Goal: Task Accomplishment & Management: Manage account settings

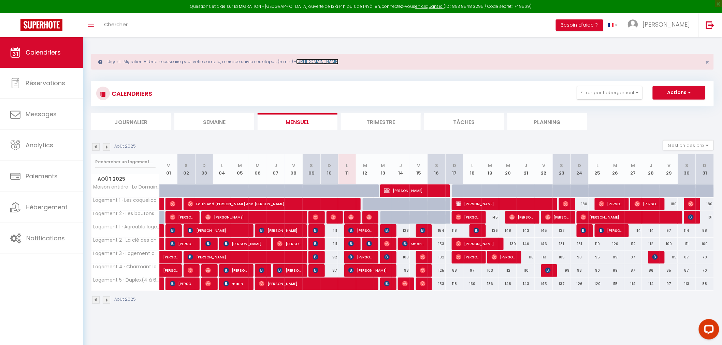
click at [332, 60] on link "[URL][DOMAIN_NAME]" at bounding box center [317, 62] width 42 height 6
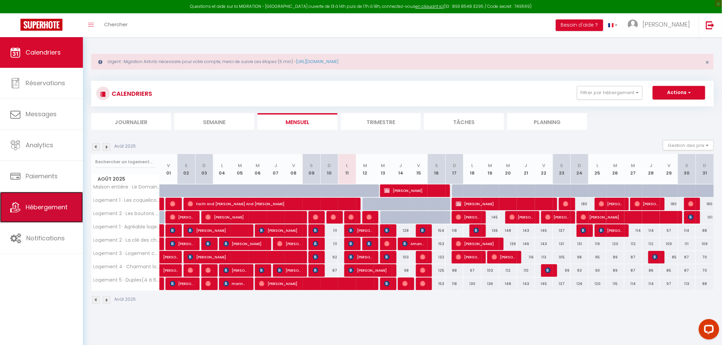
click at [32, 203] on link "Hébergement" at bounding box center [41, 207] width 83 height 31
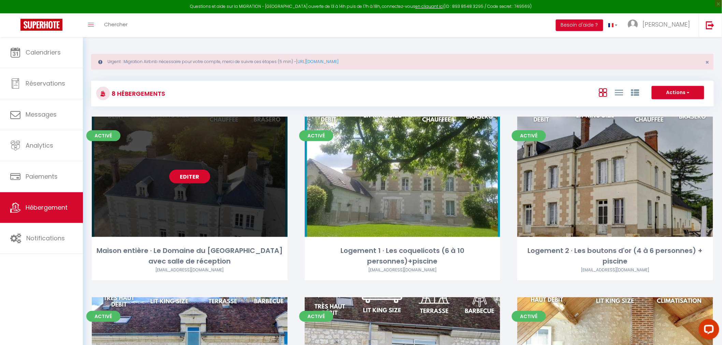
click at [191, 176] on link "Editer" at bounding box center [189, 177] width 41 height 14
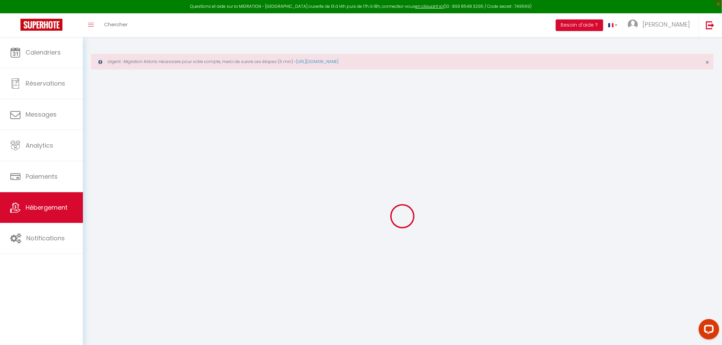
type input "Maison entière · Le Domaine du [GEOGRAPHIC_DATA] avec salle de réception"
type input "Aurelie"
type input "LEFEVRE"
type input "[STREET_ADDRESS]"
type input "37360"
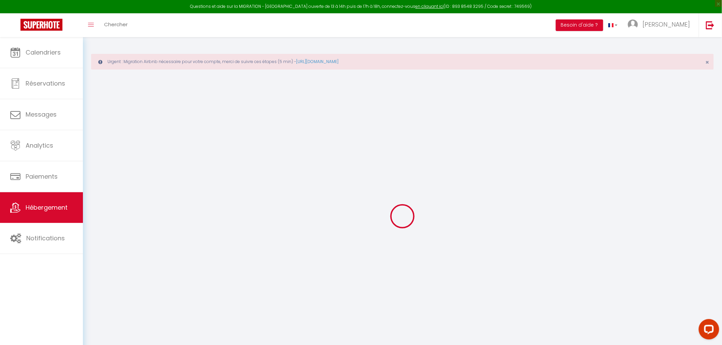
type input "Beaumont La Ronce"
select select "houses"
select select "20"
select select "16"
select select "8"
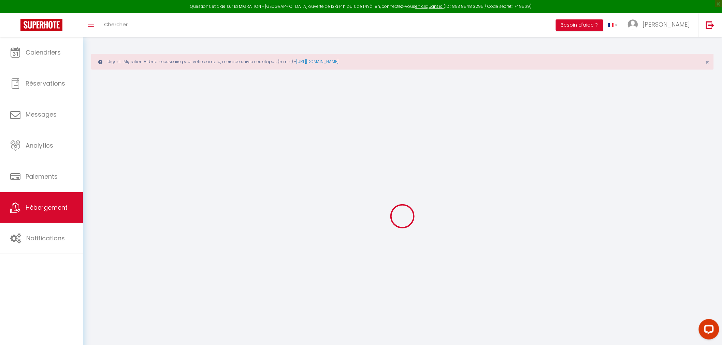
select select "3"
type input "499"
type input "0.55"
type input "500"
type input "20"
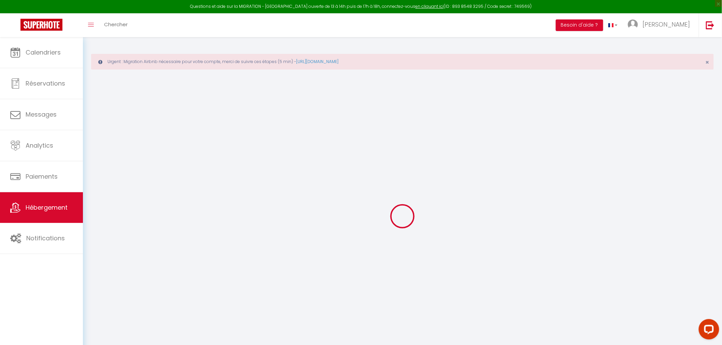
select select
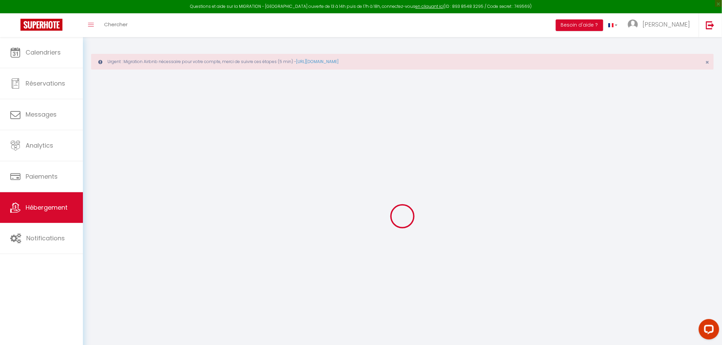
select select
type input "[STREET_ADDRESS]"
type input "41110"
type input "[GEOGRAPHIC_DATA]"
type input "[EMAIL_ADDRESS][DOMAIN_NAME]"
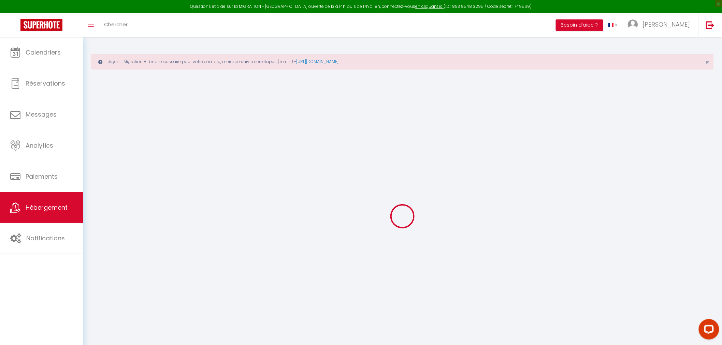
select select "6062"
checkbox input "true"
checkbox input "false"
checkbox input "true"
checkbox input "false"
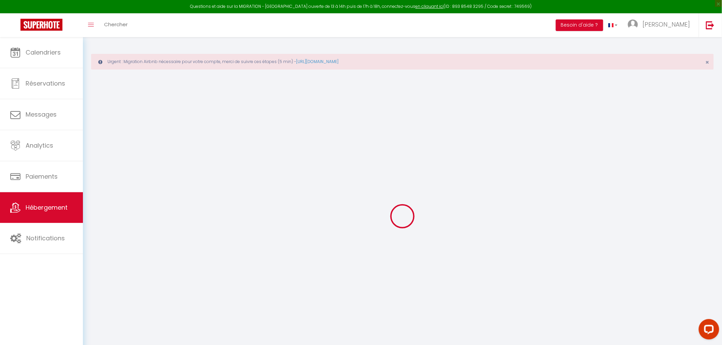
type input "0"
select select "villa"
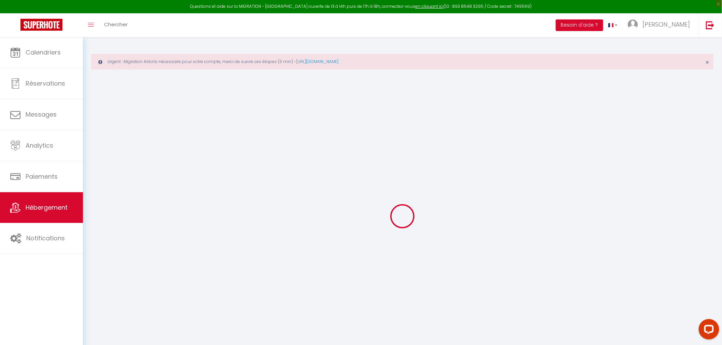
select select "39729"
select select
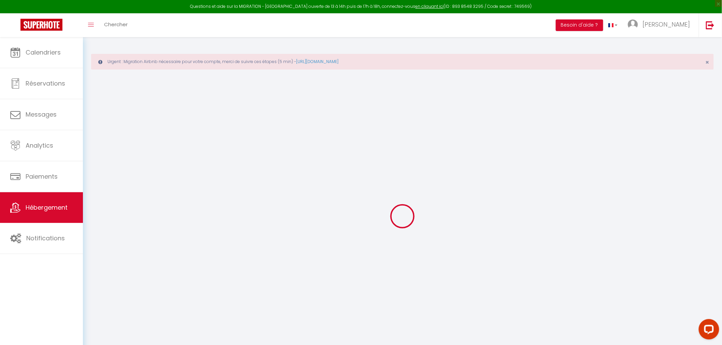
select select
checkbox input "true"
checkbox input "false"
checkbox input "true"
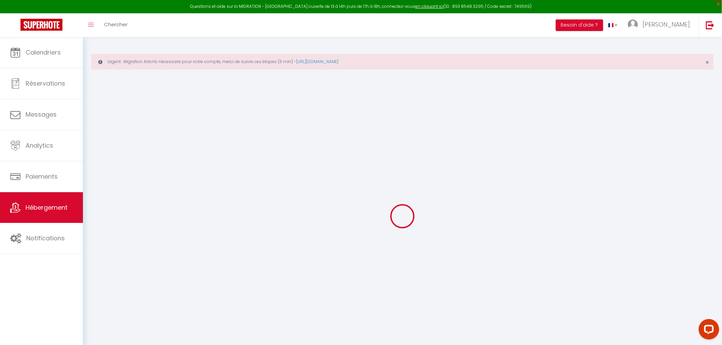
checkbox input "false"
select select
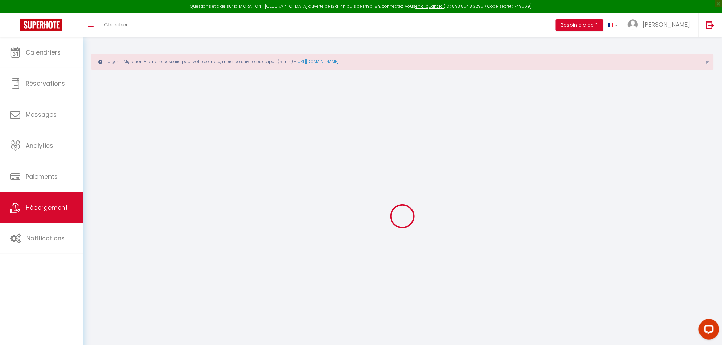
select select
checkbox input "true"
checkbox input "false"
checkbox input "true"
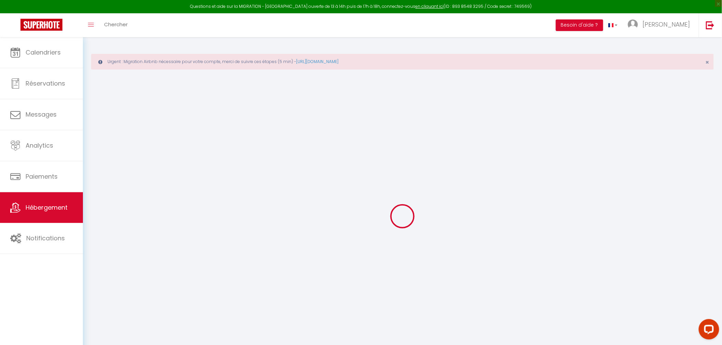
checkbox input "false"
select select
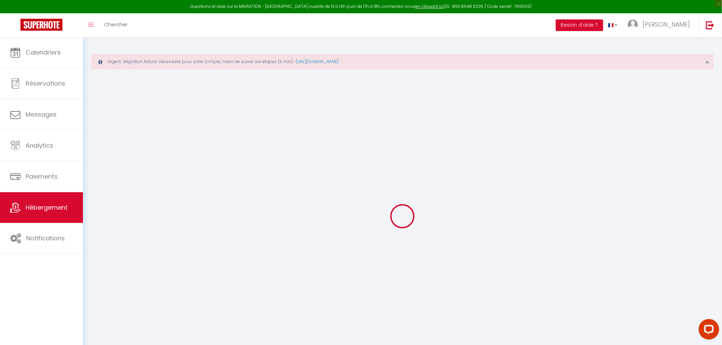
select select
checkbox input "true"
checkbox input "false"
checkbox input "true"
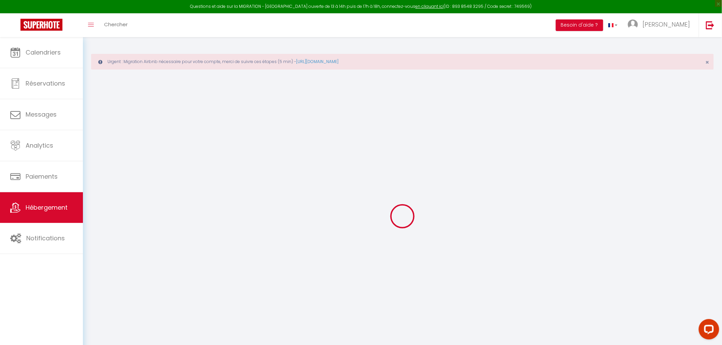
checkbox input "false"
checkbox input "true"
checkbox input "false"
checkbox input "true"
checkbox input "false"
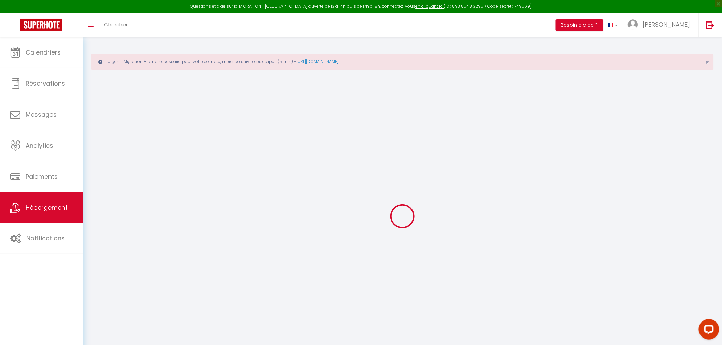
select select "14:00"
select select
select select "11:00"
select select "30"
select select "120"
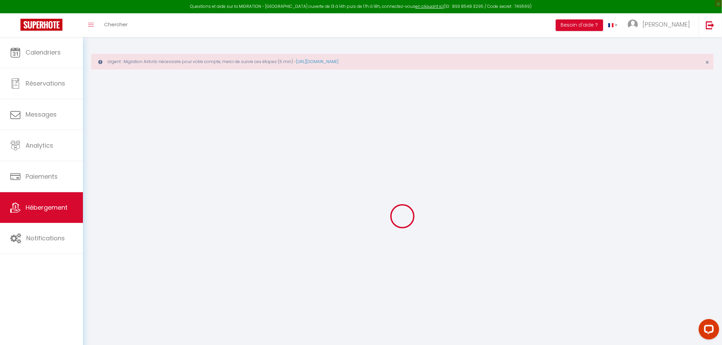
select select "01:00"
select select
checkbox input "true"
checkbox input "false"
checkbox input "true"
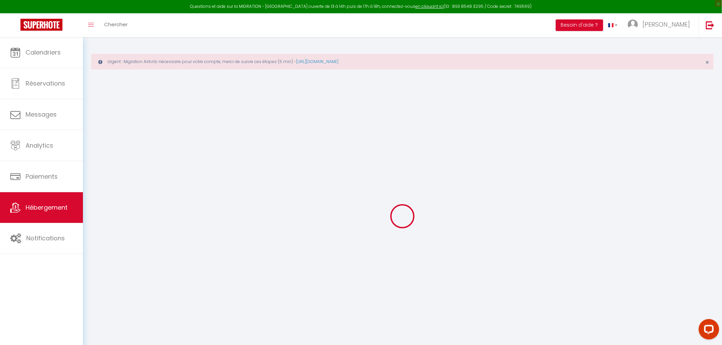
checkbox input "false"
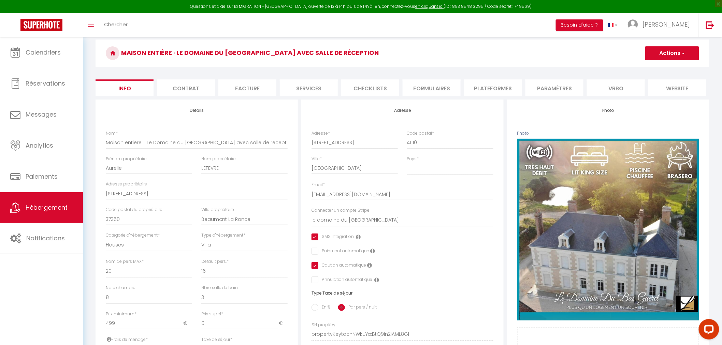
scroll to position [26, 0]
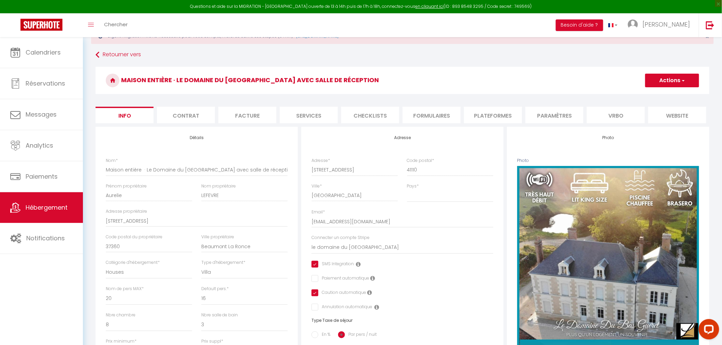
click at [503, 117] on li "Plateformes" at bounding box center [493, 115] width 58 height 17
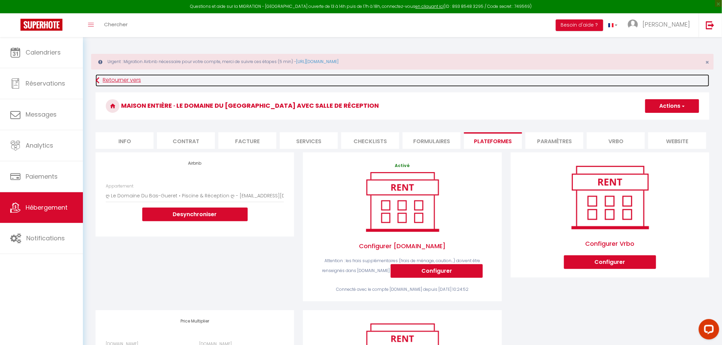
click at [104, 79] on link "Retourner vers" at bounding box center [403, 80] width 614 height 12
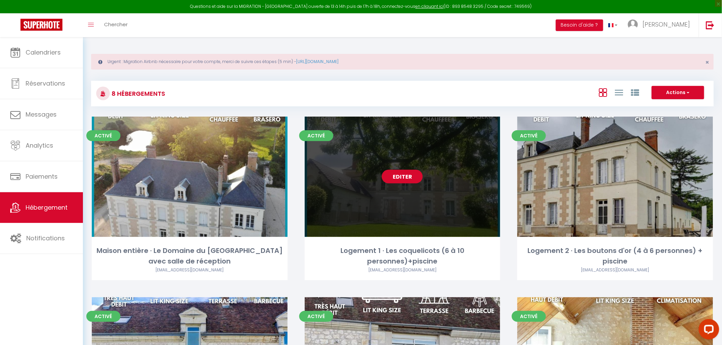
click at [387, 179] on link "Editer" at bounding box center [402, 177] width 41 height 14
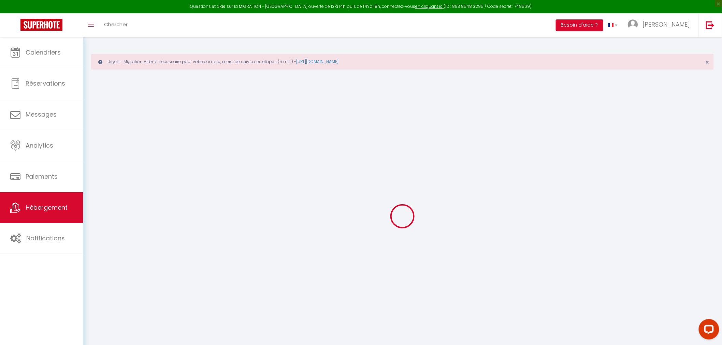
select select
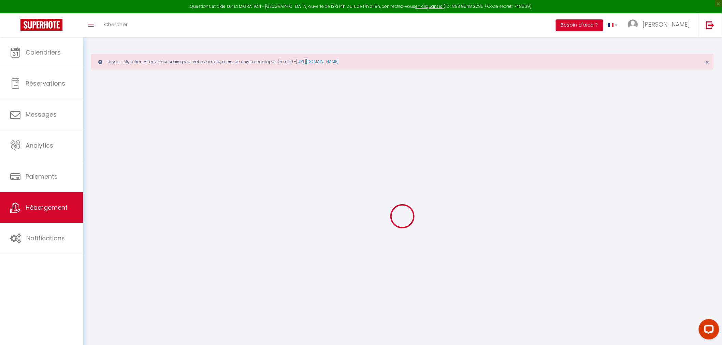
select select
checkbox input "false"
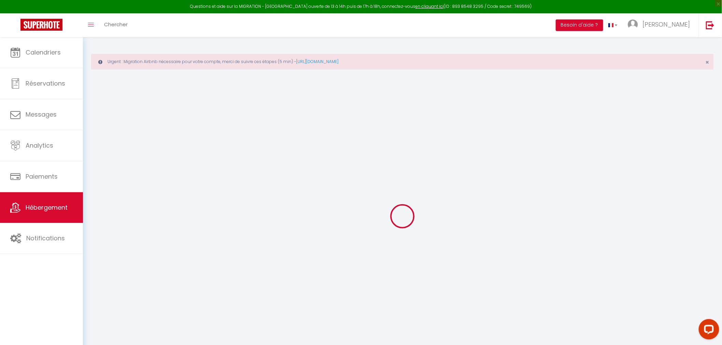
select select
type input "Logement 1 · Les coquelicots (6 à 10 personnes)+piscine"
type input "Aurelie"
type input "LEFEVRE"
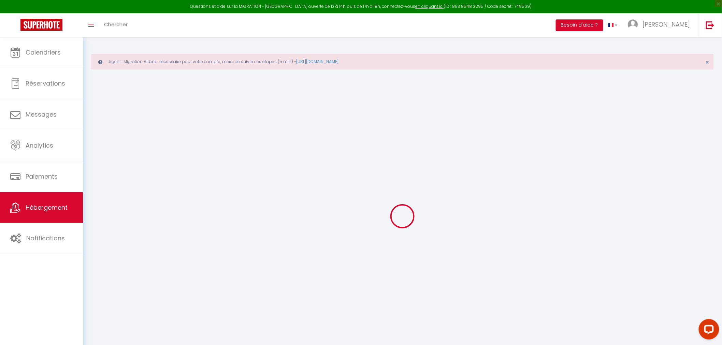
type input "[STREET_ADDRESS]"
type input "37360"
type input "Beaumont La Ronce"
select select "houses"
select select "10"
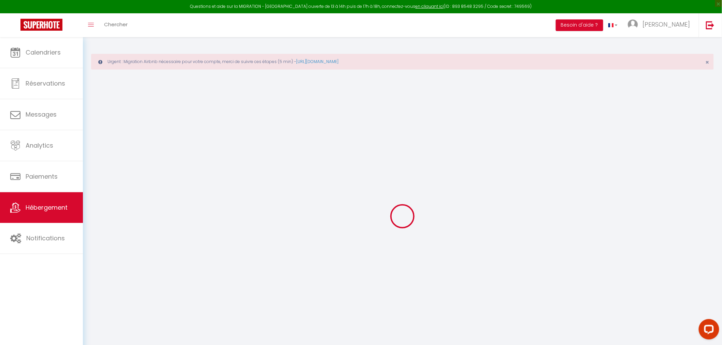
select select "6"
select select "2"
type input "148"
type input "35"
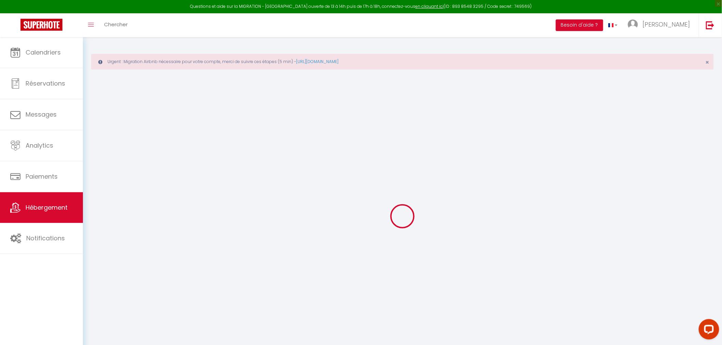
type input "29"
type input "0.52"
type input "350"
type input "20"
select select
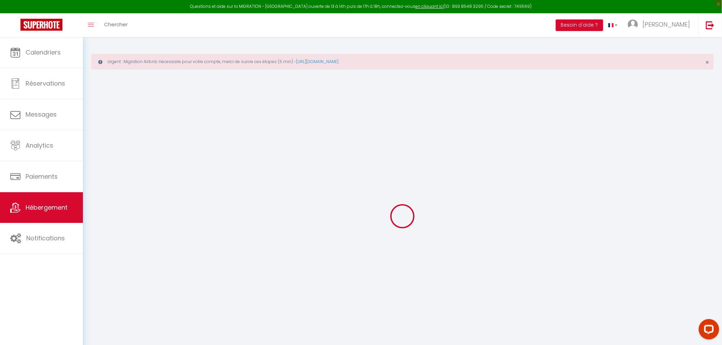
select select
type input "[STREET_ADDRESS]"
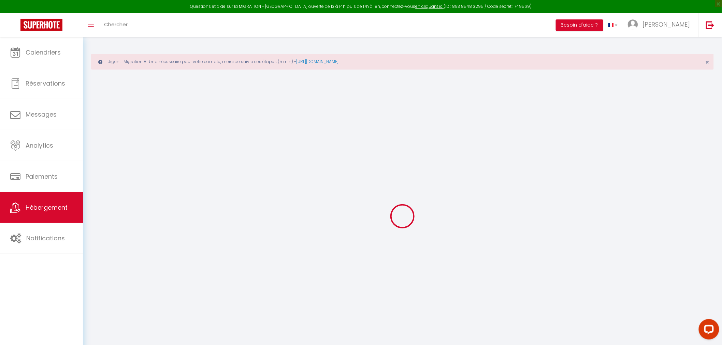
type input "41110"
type input "[GEOGRAPHIC_DATA]"
type input "[EMAIL_ADDRESS][DOMAIN_NAME]"
select select "6062"
checkbox input "true"
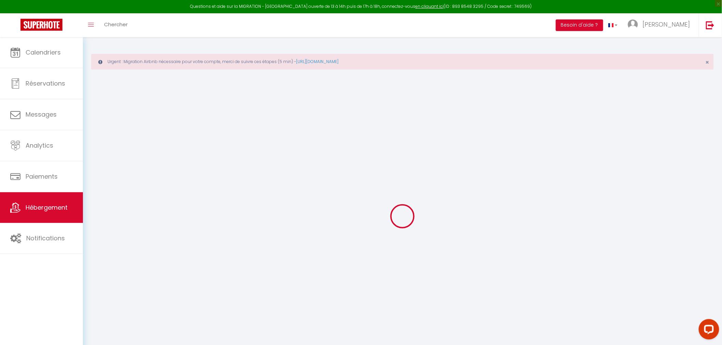
checkbox input "false"
checkbox input "true"
checkbox input "false"
type input "0"
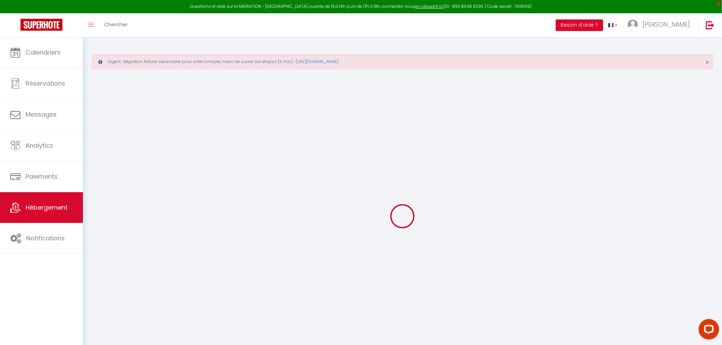
type input "0"
select select
checkbox input "true"
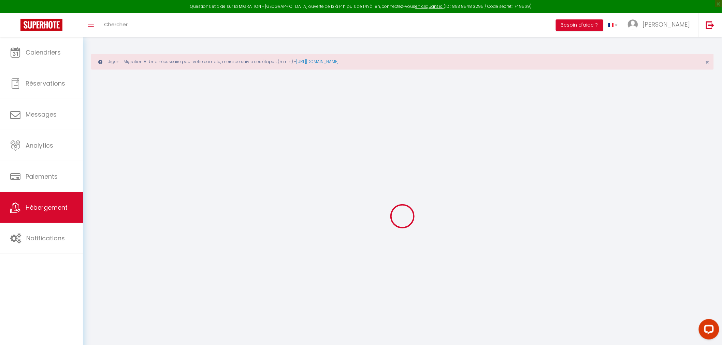
checkbox input "false"
checkbox input "true"
checkbox input "false"
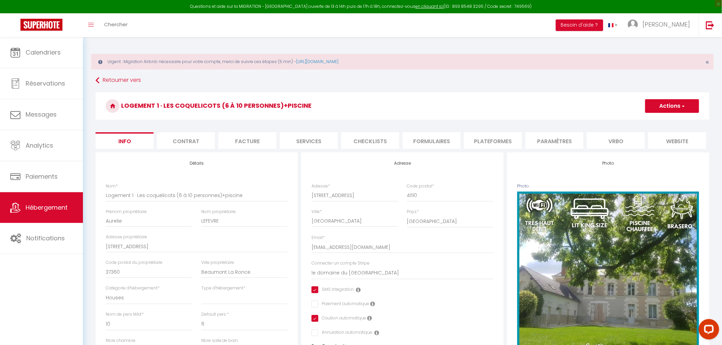
click at [498, 142] on li "Plateformes" at bounding box center [493, 140] width 58 height 17
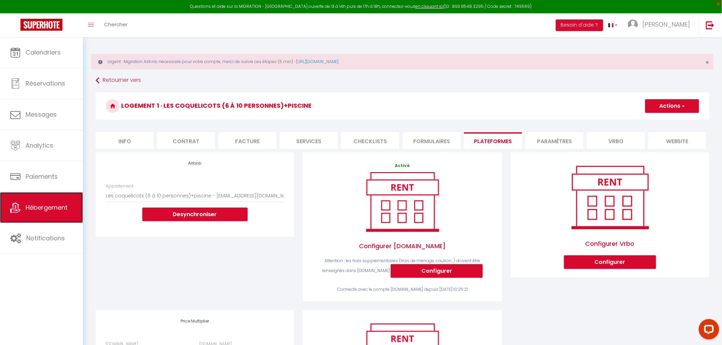
click at [19, 208] on icon at bounding box center [15, 208] width 10 height 10
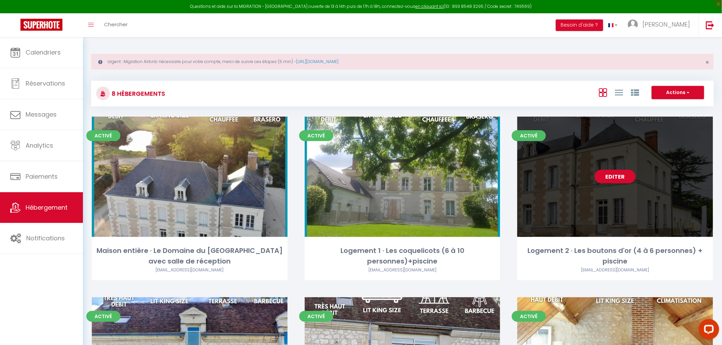
click at [597, 192] on div "Editer" at bounding box center [615, 177] width 196 height 120
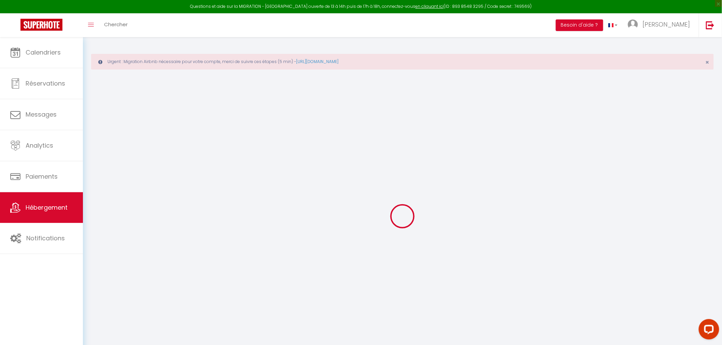
select select "+ 4 %"
select select "+ 18 %"
select select "+ 12 %"
select select "+ 15 %"
select select
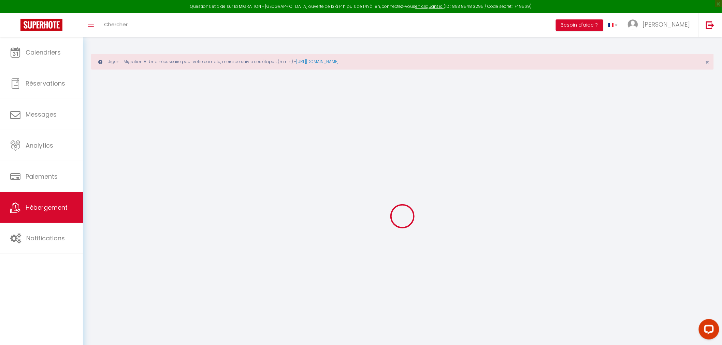
checkbox input "true"
checkbox input "false"
checkbox input "true"
checkbox input "false"
select select "4352-873977222433986968"
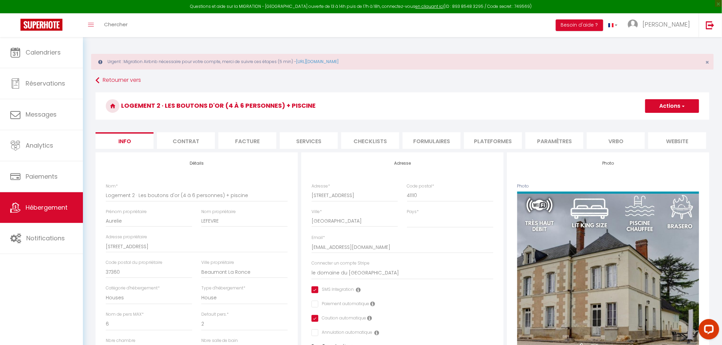
click at [484, 142] on li "Plateformes" at bounding box center [493, 140] width 58 height 17
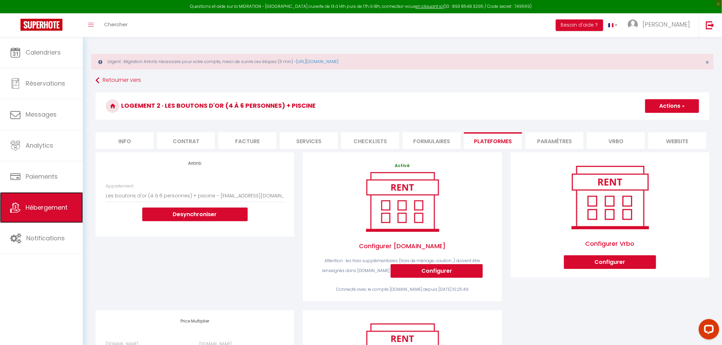
click at [28, 209] on span "Hébergement" at bounding box center [47, 207] width 42 height 9
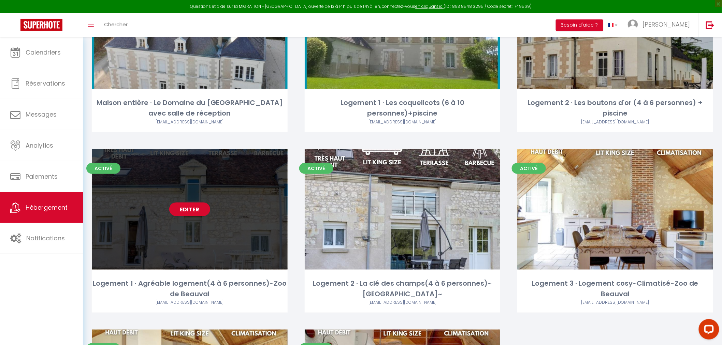
scroll to position [151, 0]
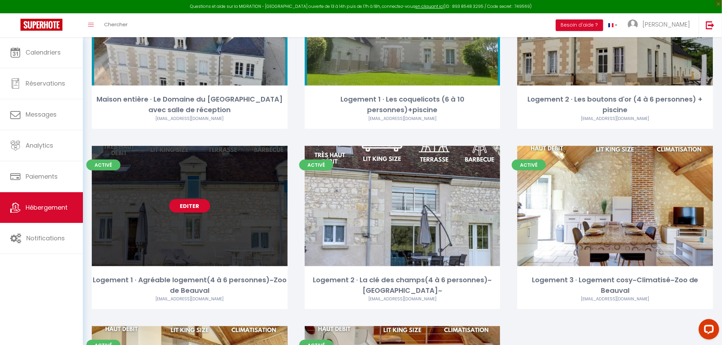
click at [229, 205] on div "Editer" at bounding box center [190, 206] width 196 height 120
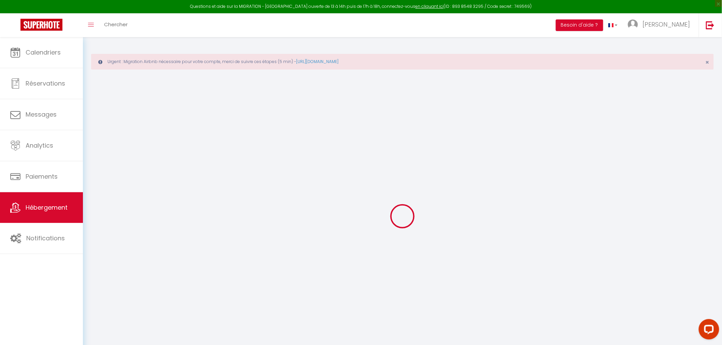
select select "+ 4 %"
select select "+ 28 %"
select select "+ 15 %"
select select
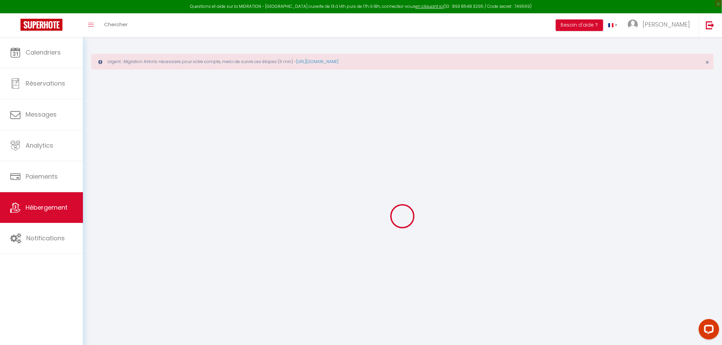
checkbox input "false"
select select "4352-652901689920175958"
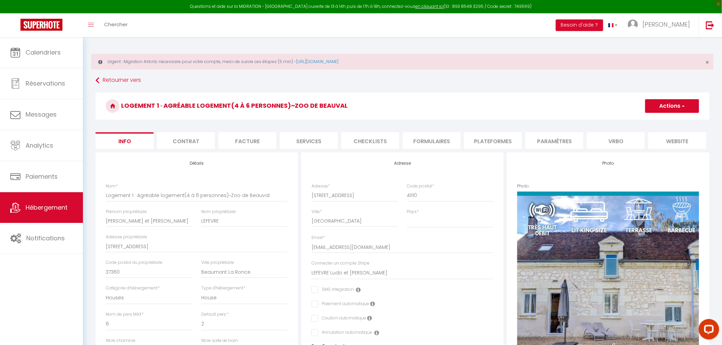
click at [500, 141] on li "Plateformes" at bounding box center [493, 140] width 58 height 17
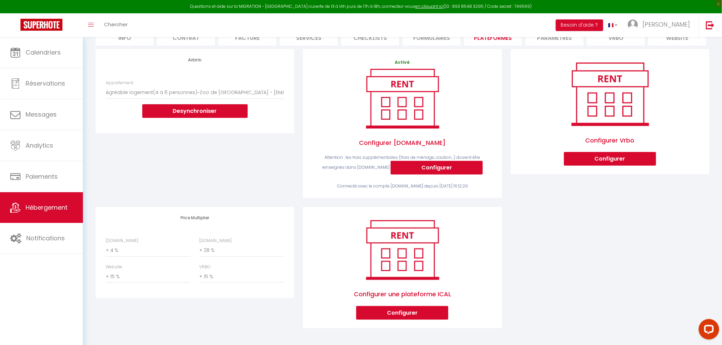
scroll to position [109, 0]
click at [35, 210] on span "Hébergement" at bounding box center [47, 207] width 42 height 9
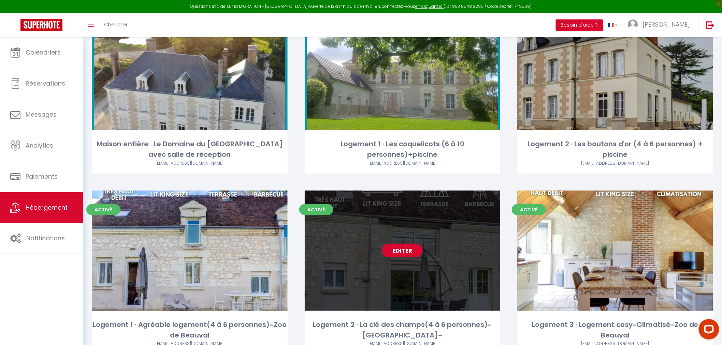
scroll to position [114, 0]
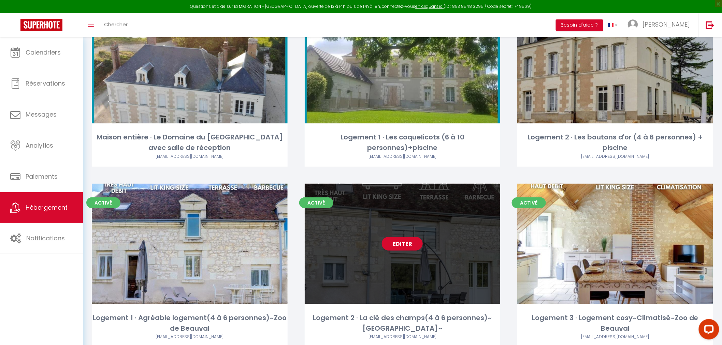
click at [394, 256] on div "Editer" at bounding box center [403, 244] width 196 height 120
click at [372, 265] on div "Editer" at bounding box center [403, 244] width 196 height 120
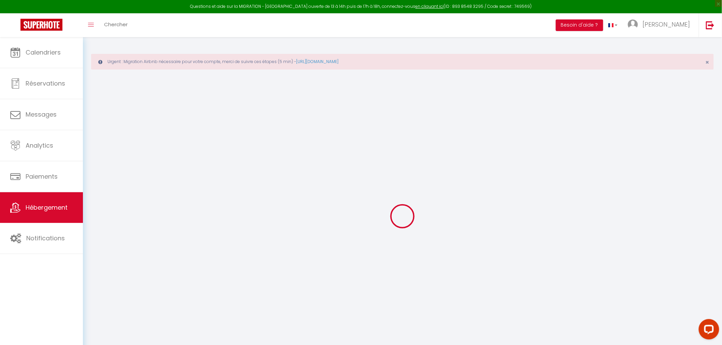
type input "Logement 2 · La clé des champs(4 à 6 personnes)~[GEOGRAPHIC_DATA]~"
type input "[PERSON_NAME] et [PERSON_NAME]"
type input "LEFEVRE"
type input "[STREET_ADDRESS]"
type input "37360"
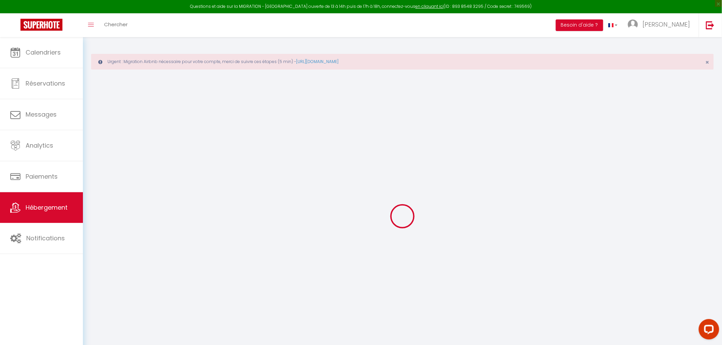
type input "Beaumont La Ronce"
select select "6"
select select "2"
type input "68"
type input "19"
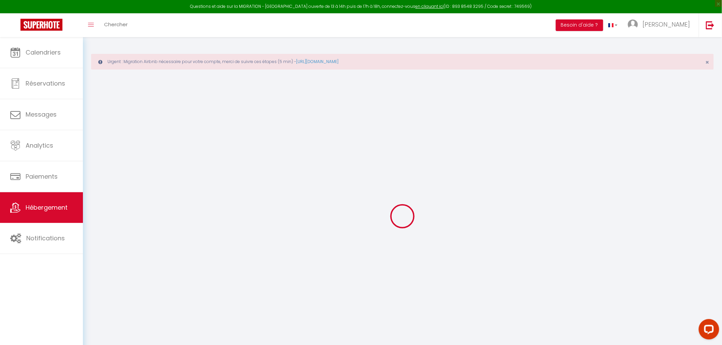
type input "0.80"
type input "250"
select select
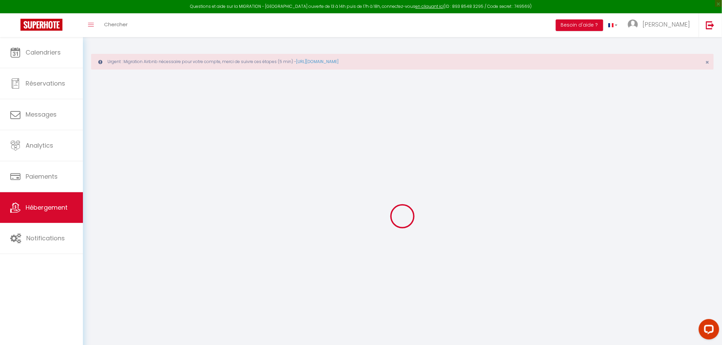
select select
type input "[STREET_ADDRESS]"
type input "41110"
type input "[GEOGRAPHIC_DATA]"
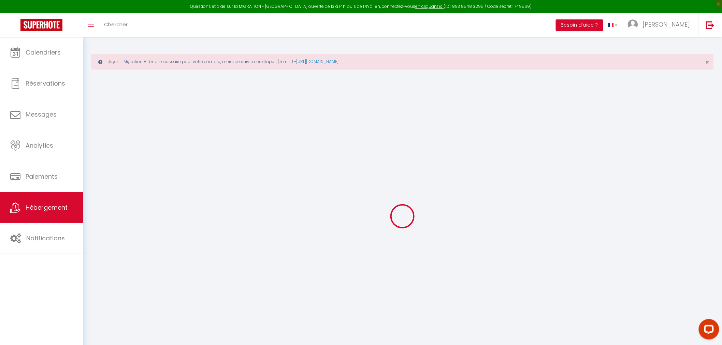
type input "[EMAIL_ADDRESS][DOMAIN_NAME]"
select select "6072"
checkbox input "false"
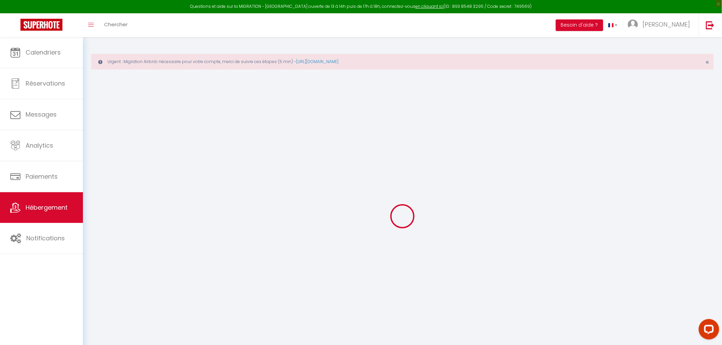
checkbox input "false"
type input "0"
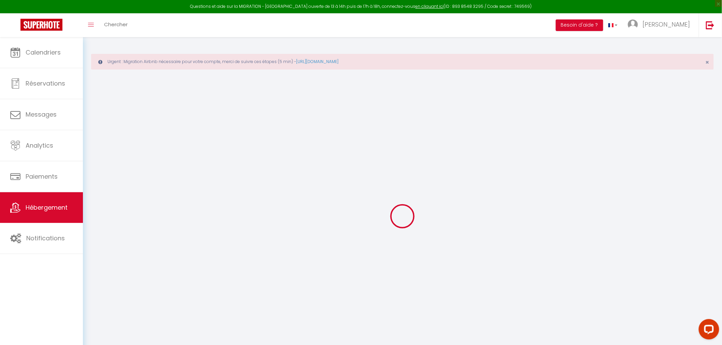
select select "39729"
select select
checkbox input "false"
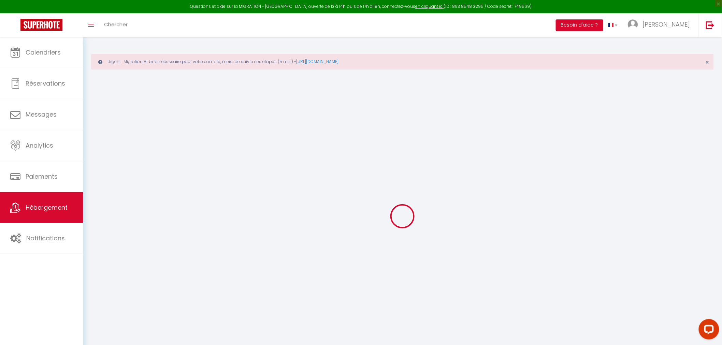
checkbox input "false"
select select "4352-1012817125532586069"
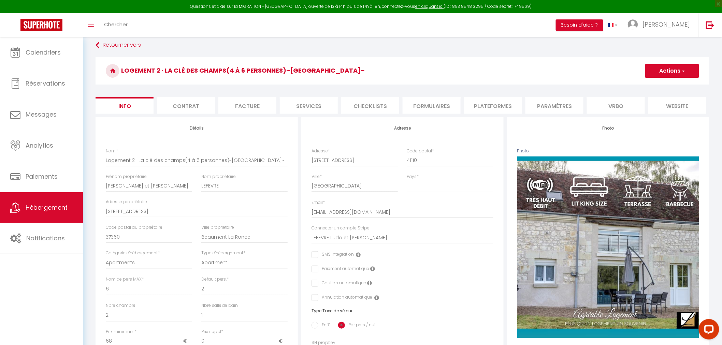
scroll to position [38, 0]
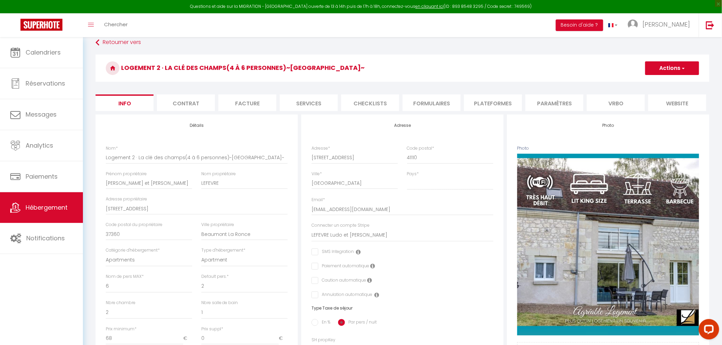
click at [495, 98] on li "Plateformes" at bounding box center [493, 103] width 58 height 17
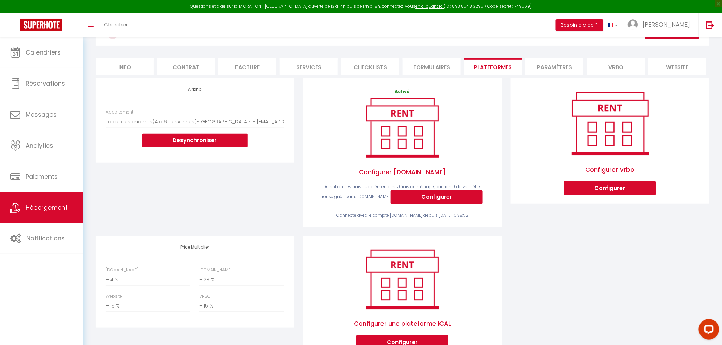
scroll to position [71, 0]
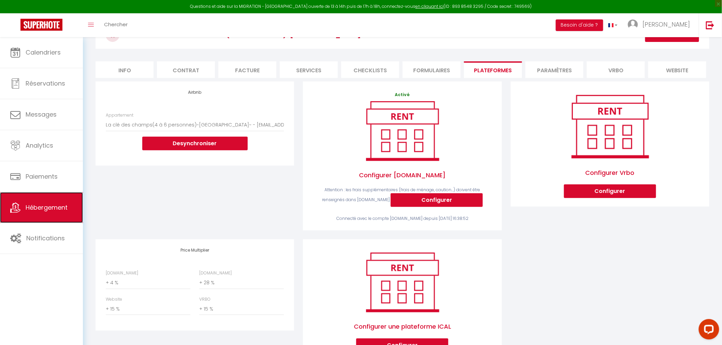
click at [28, 205] on span "Hébergement" at bounding box center [47, 207] width 42 height 9
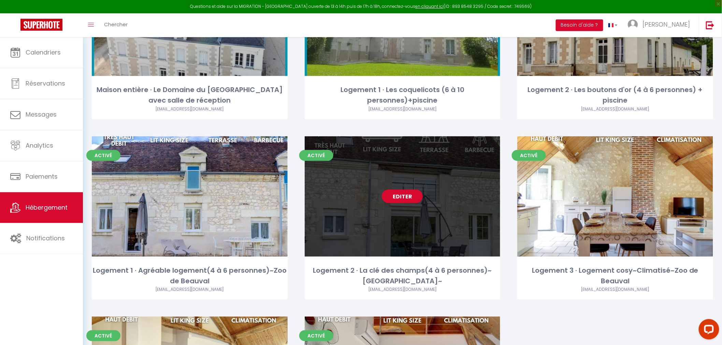
scroll to position [189, 0]
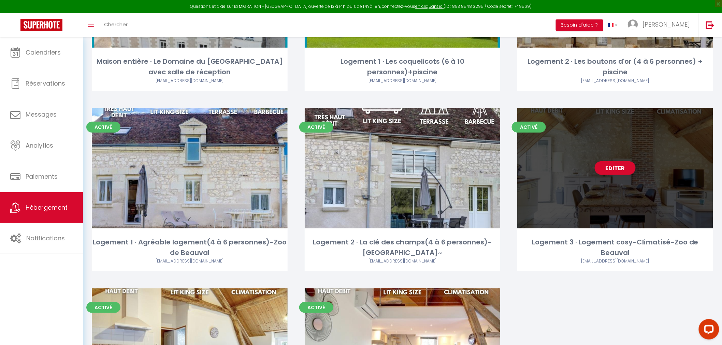
click at [648, 156] on div "Editer" at bounding box center [615, 168] width 196 height 120
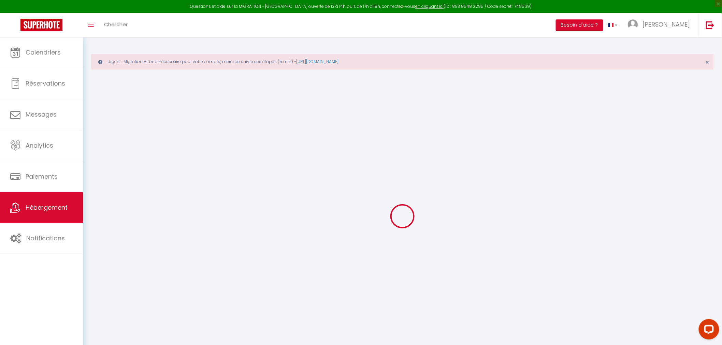
select select "39729"
select select
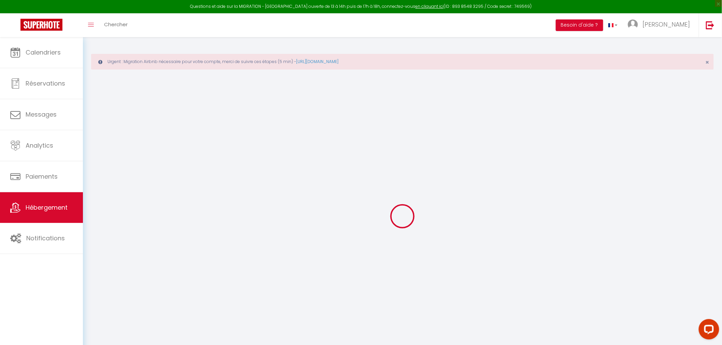
select select
checkbox input "true"
checkbox input "false"
checkbox input "true"
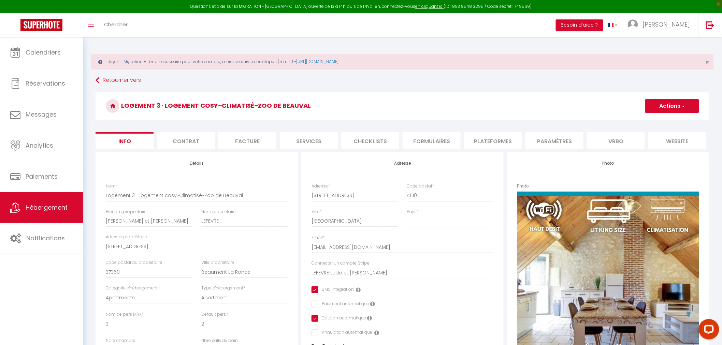
click at [505, 144] on li "Plateformes" at bounding box center [493, 140] width 58 height 17
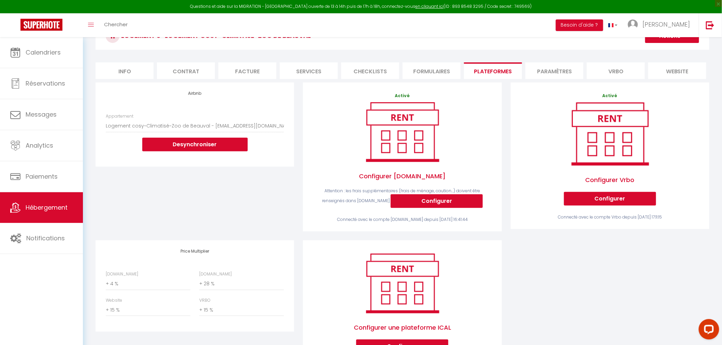
scroll to position [109, 0]
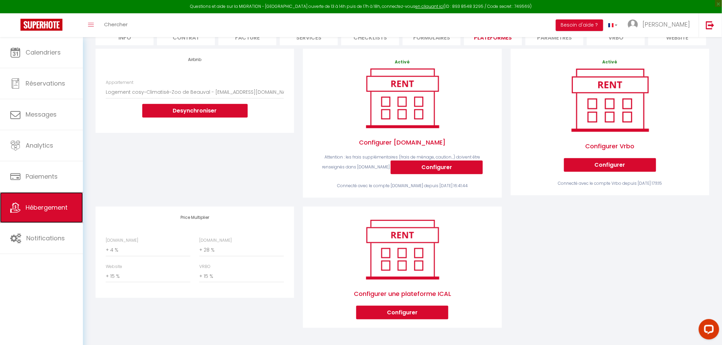
click at [45, 207] on span "Hébergement" at bounding box center [47, 207] width 42 height 9
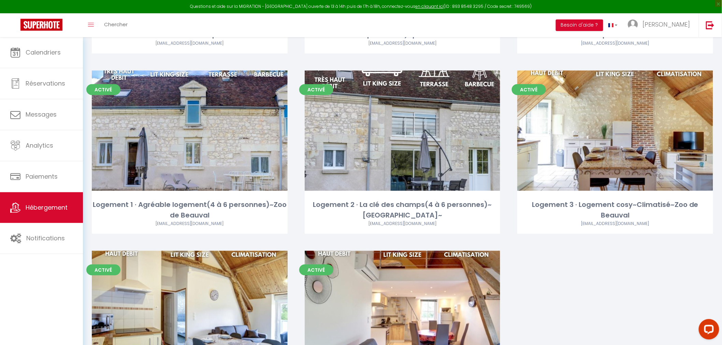
scroll to position [227, 0]
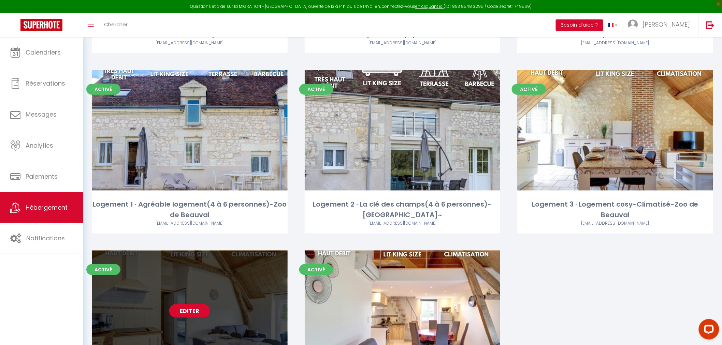
click at [231, 284] on div "Editer" at bounding box center [190, 311] width 196 height 120
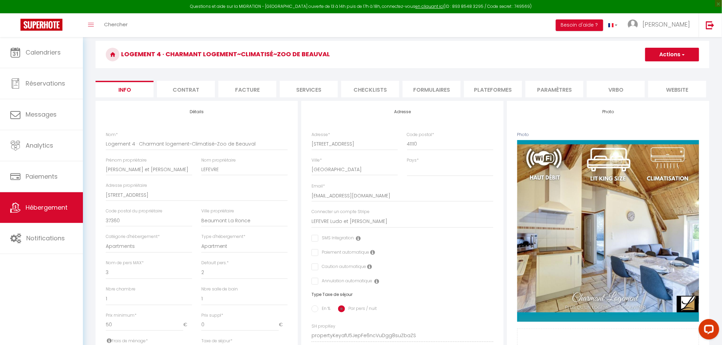
scroll to position [38, 0]
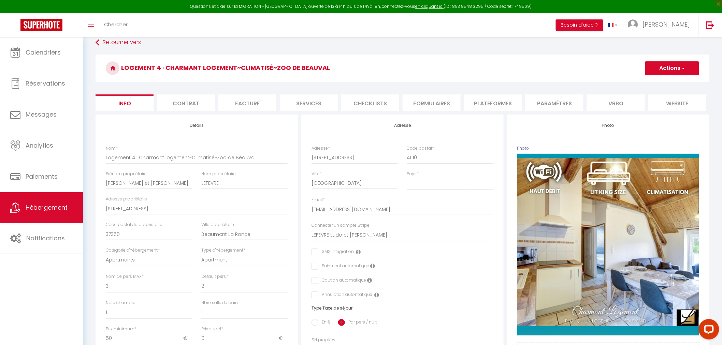
click at [490, 105] on li "Plateformes" at bounding box center [493, 103] width 58 height 17
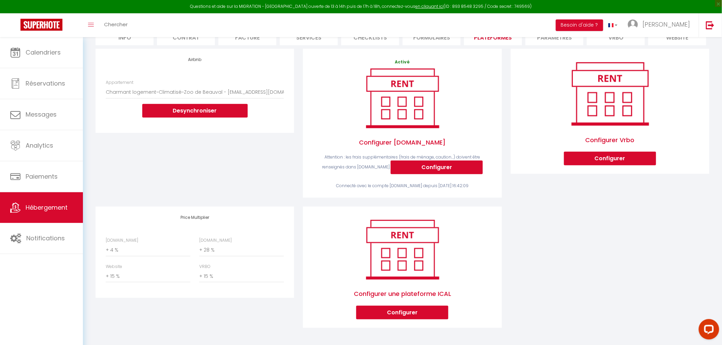
scroll to position [109, 0]
click at [38, 211] on span "Hébergement" at bounding box center [47, 207] width 42 height 9
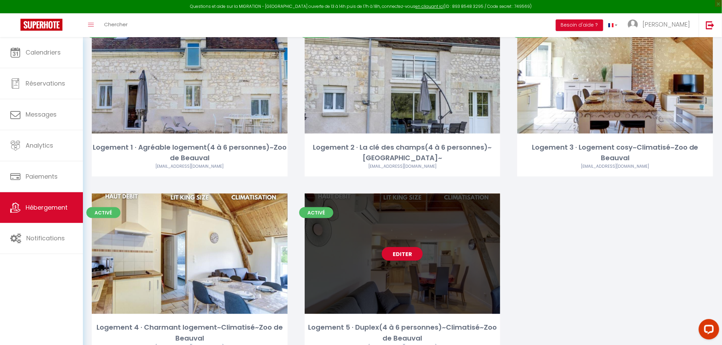
scroll to position [303, 0]
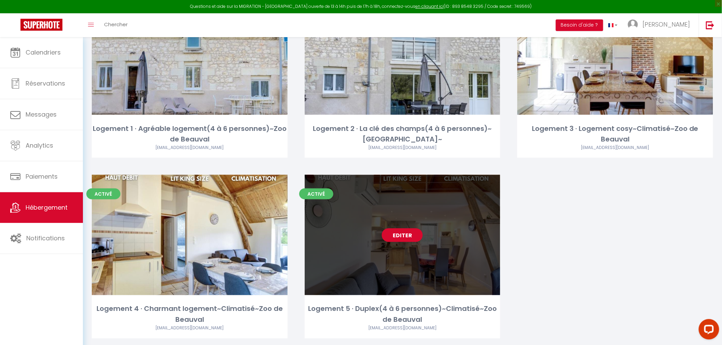
click at [397, 221] on div "Editer" at bounding box center [403, 235] width 196 height 120
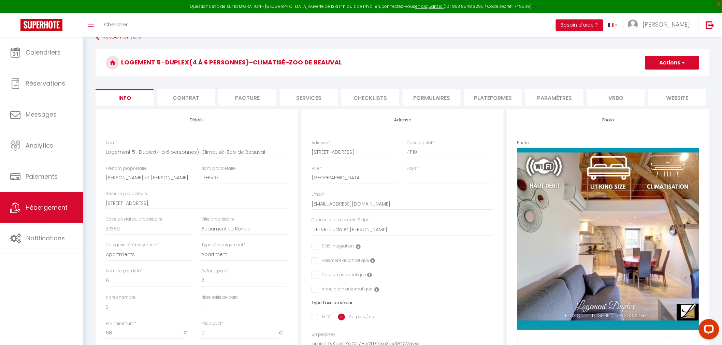
scroll to position [38, 0]
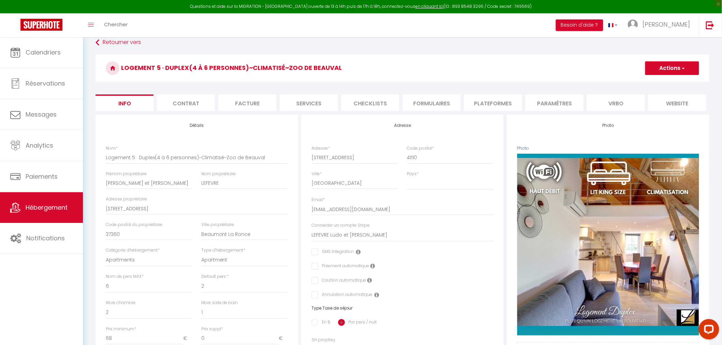
click at [500, 101] on li "Plateformes" at bounding box center [493, 103] width 58 height 17
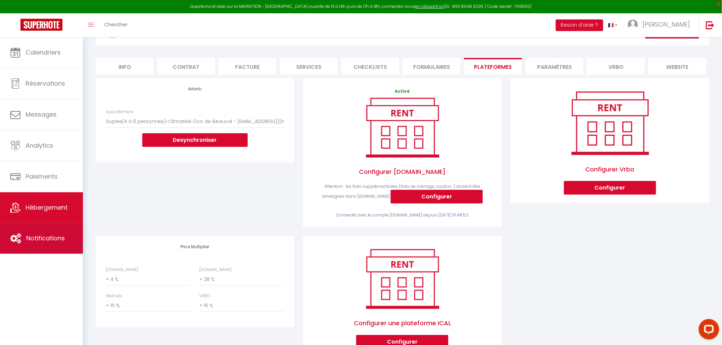
scroll to position [71, 0]
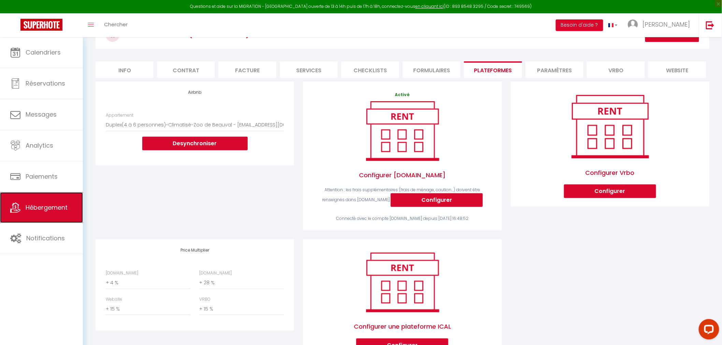
click at [60, 205] on span "Hébergement" at bounding box center [47, 207] width 42 height 9
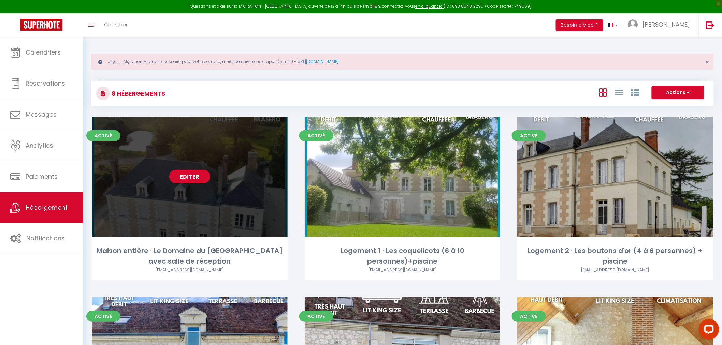
click at [179, 178] on link "Editer" at bounding box center [189, 177] width 41 height 14
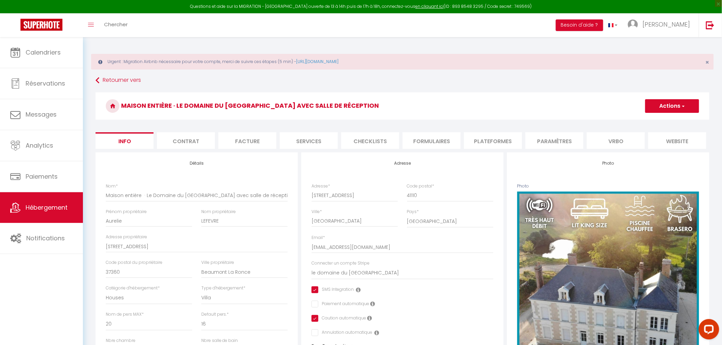
click at [495, 146] on li "Plateformes" at bounding box center [493, 140] width 58 height 17
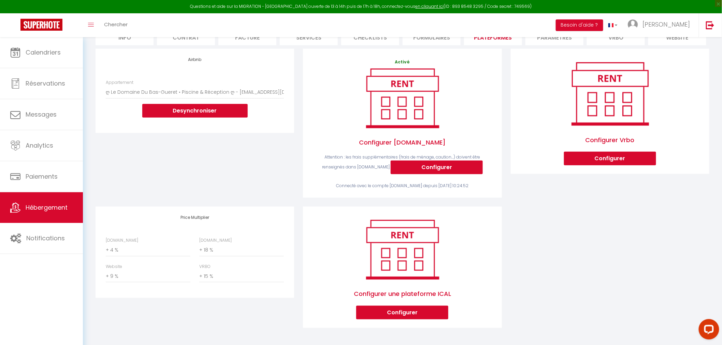
scroll to position [109, 0]
